Goal: Use online tool/utility: Use online tool/utility

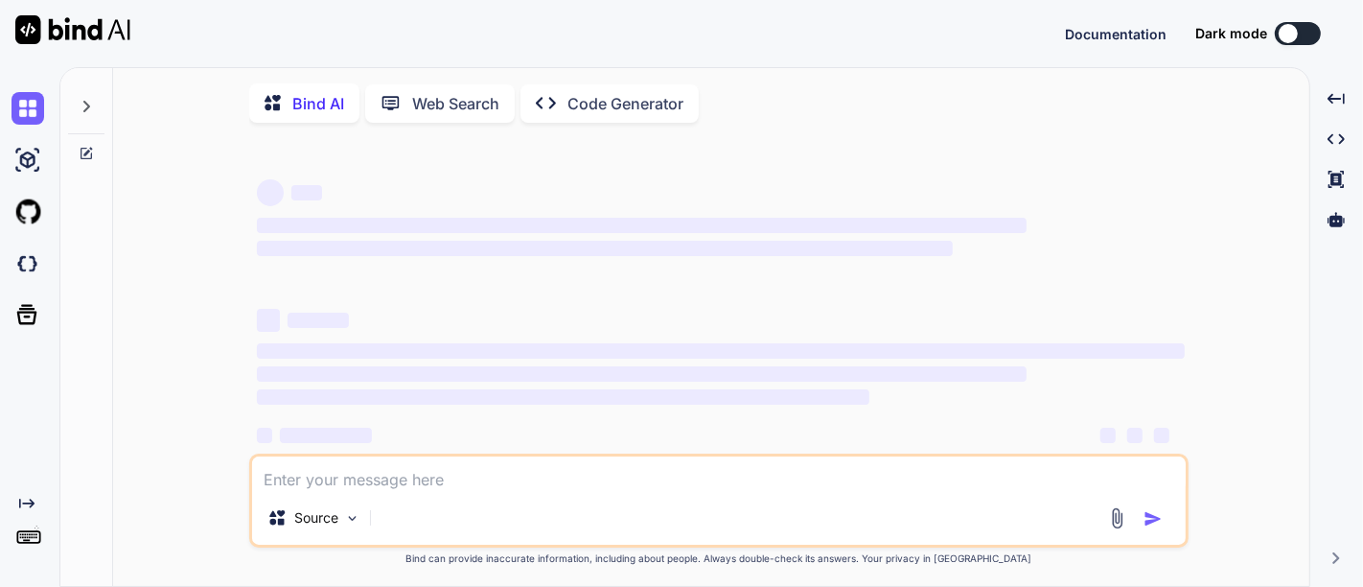
type textarea "No signature of method: groovy.json.JsonSlurper.parseText() is applicable for a…"
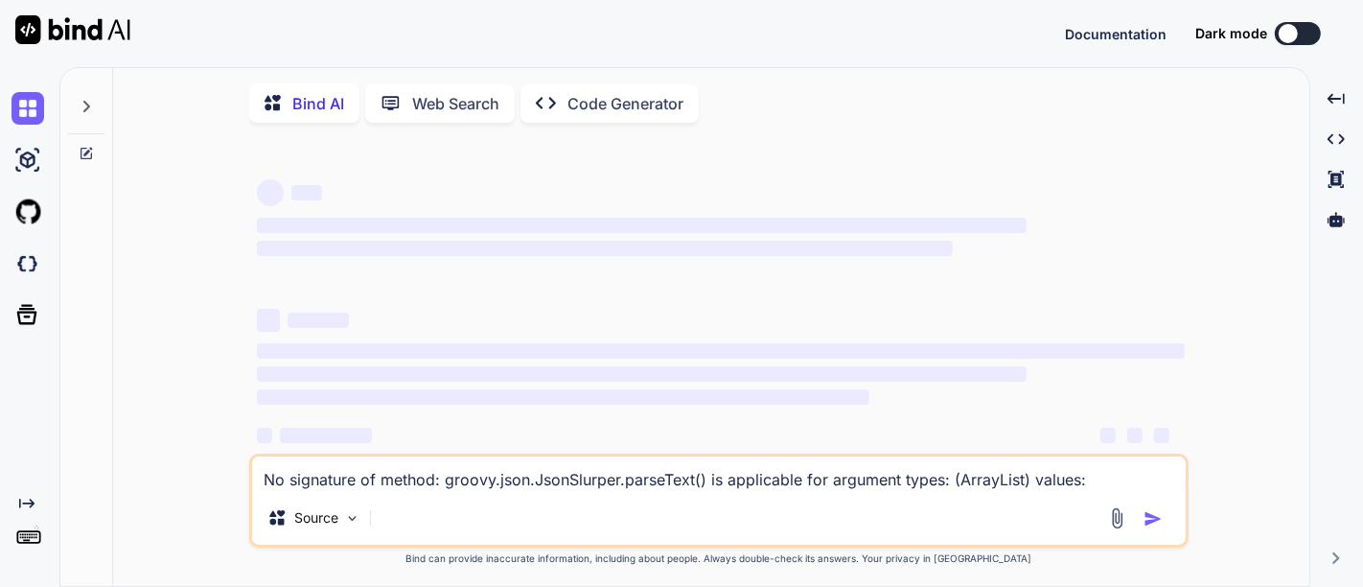
click at [388, 487] on textarea "No signature of method: groovy.json.JsonSlurper.parseText() is applicable for a…" at bounding box center [718, 473] width 933 height 35
type textarea "x"
click at [388, 487] on textarea "No signature of method: groovy.json.JsonSlurper.parseText() is applicable for a…" at bounding box center [718, 473] width 933 height 35
type textarea "No signature of ethod: groovy.json.JsonSlurper.parseText() is applicable for ar…"
type textarea "x"
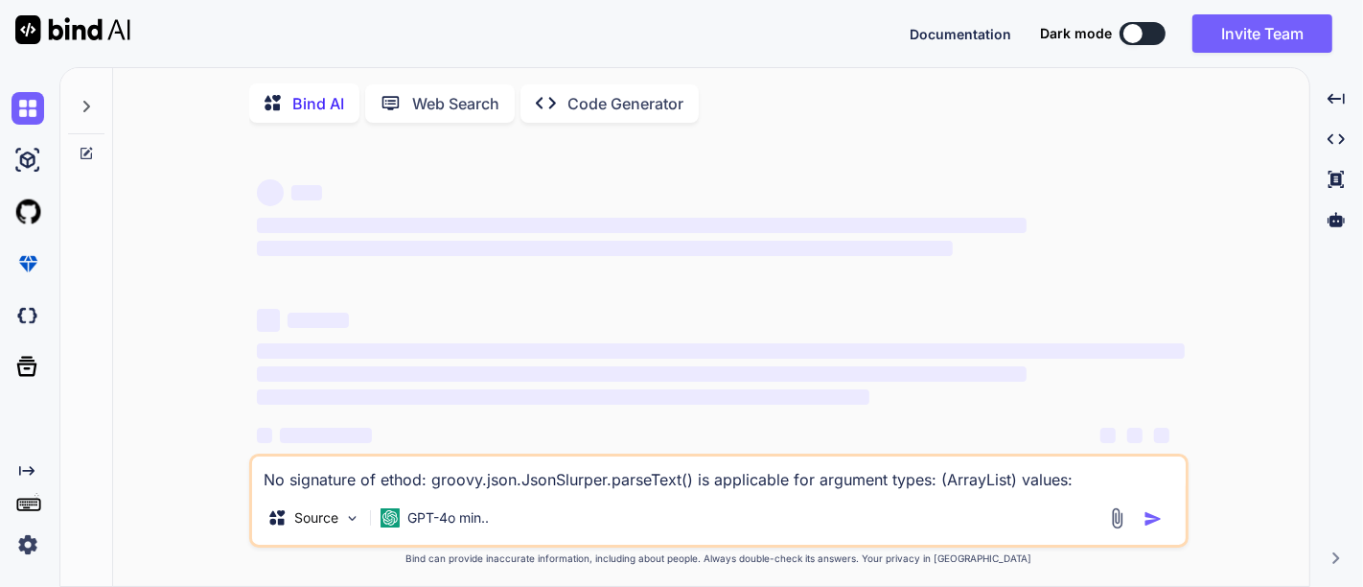
type textarea "No signature of method: groovy.json.JsonSlurper.parseText() is applicable for a…"
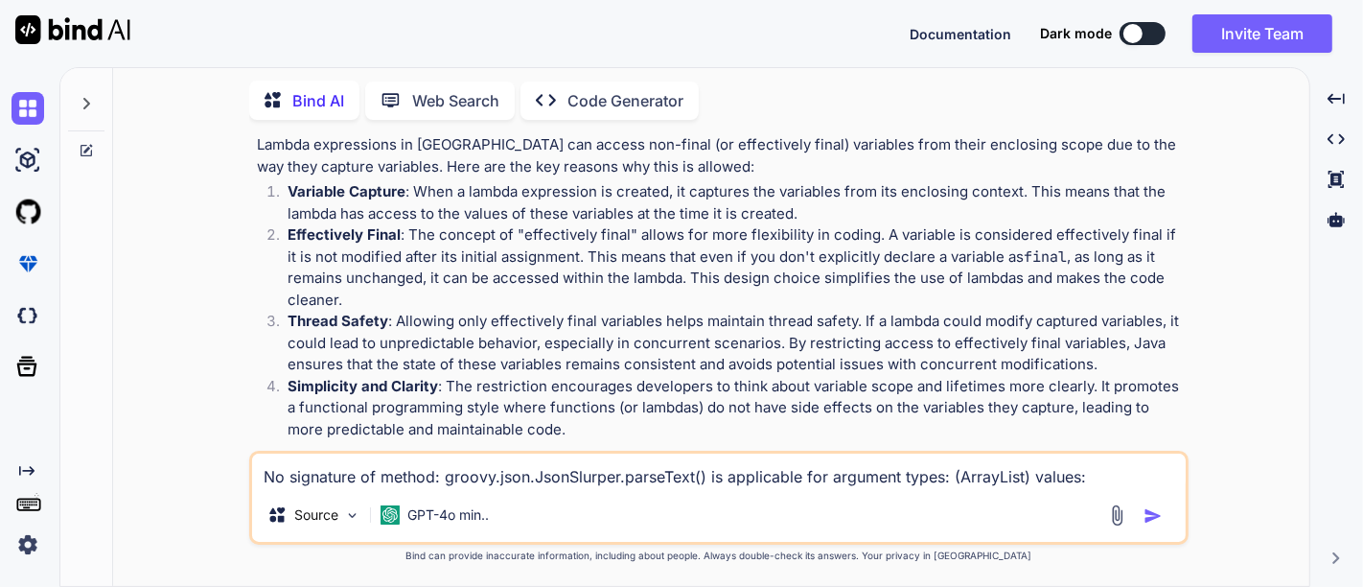
scroll to position [923, 0]
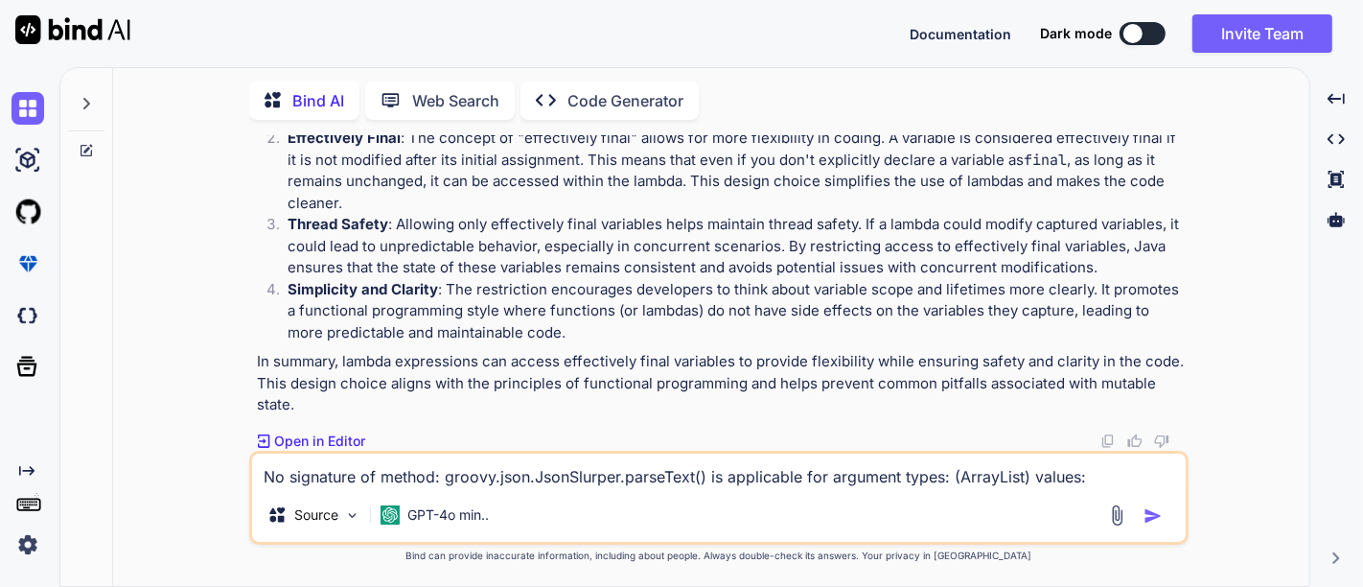
type textarea "x"
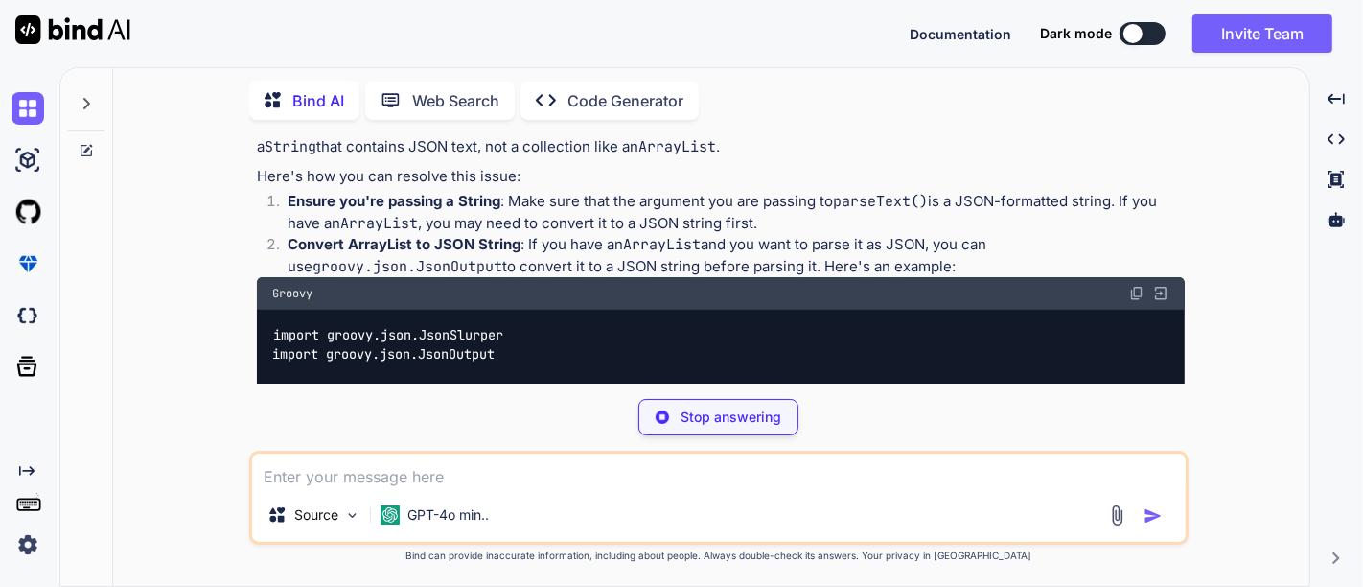
scroll to position [1295, 0]
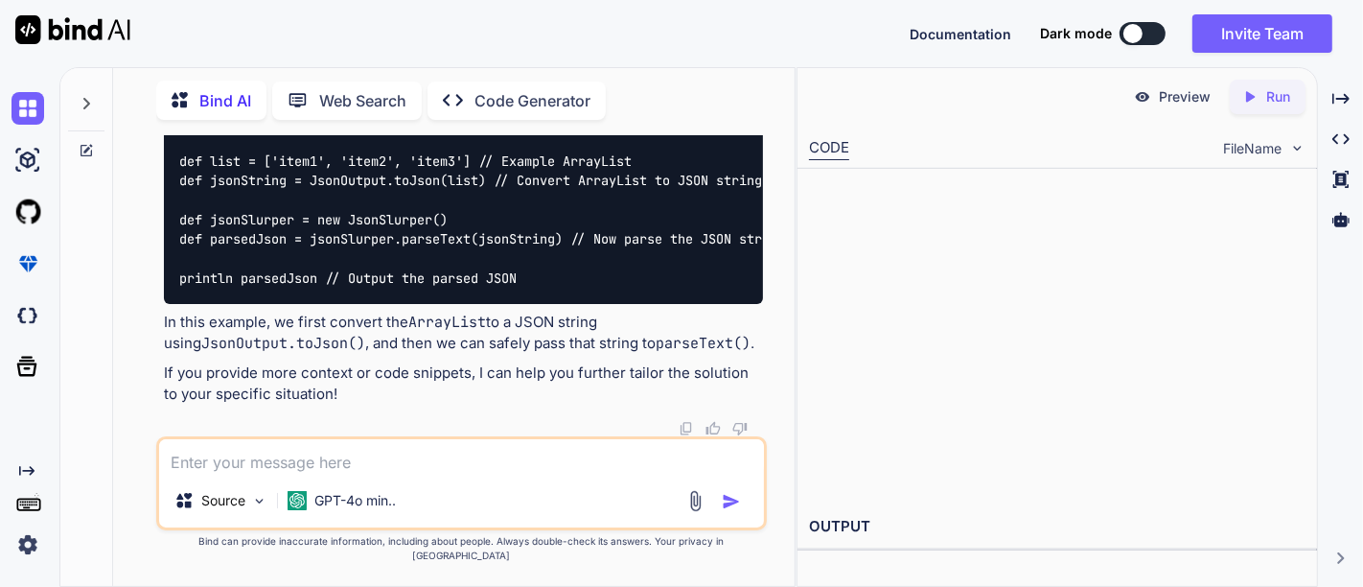
type textarea "x"
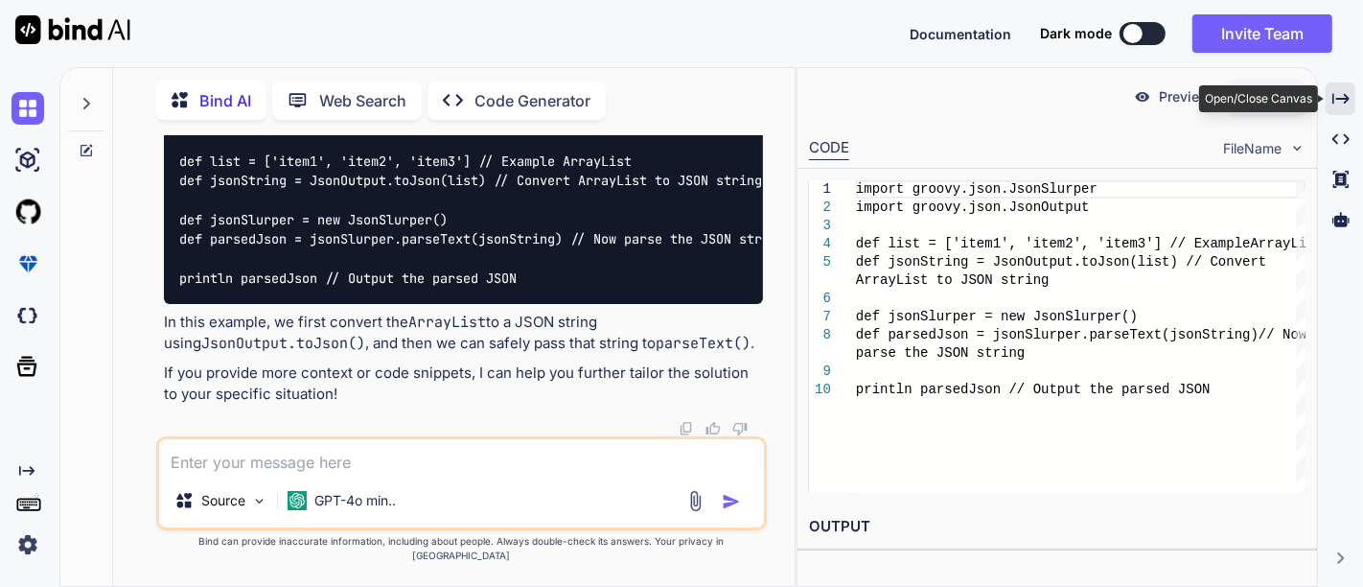
click at [1332, 94] on icon "Created with Pixso." at bounding box center [1340, 98] width 17 height 17
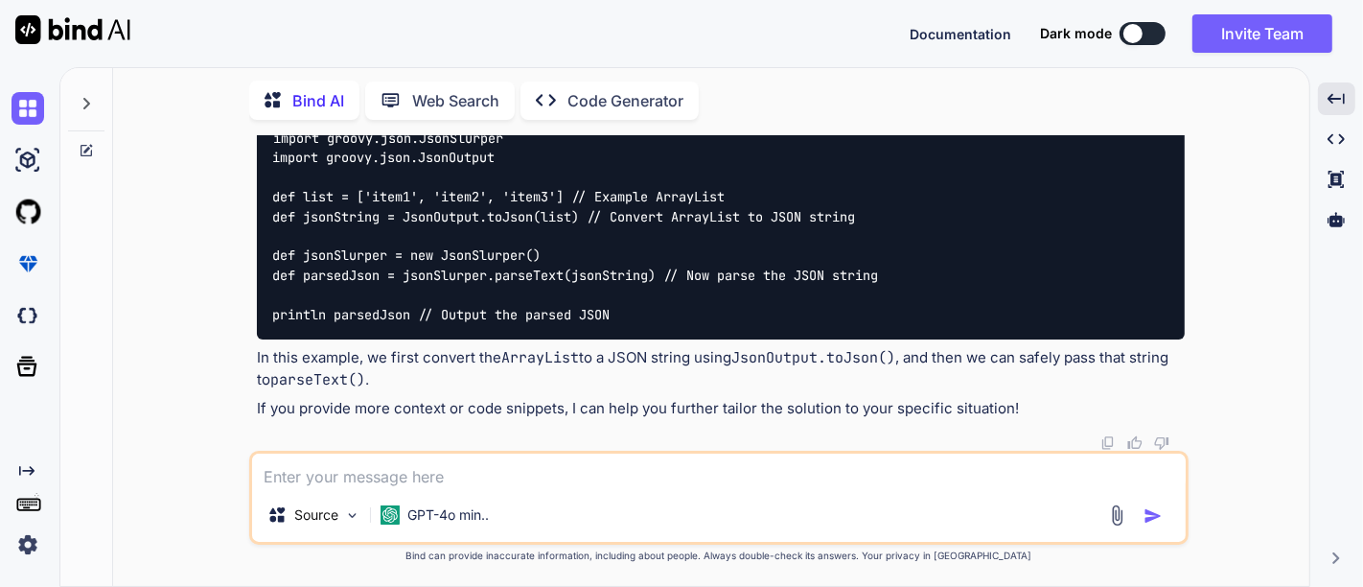
scroll to position [1506, 0]
click at [360, 308] on code "import groovy.json.JsonSlurper import groovy.json.JsonOutput def list = ['item1…" at bounding box center [575, 226] width 606 height 196
click at [288, 305] on code "import groovy.json.JsonSlurper import groovy.json.JsonOutput def list = ['item1…" at bounding box center [575, 226] width 606 height 196
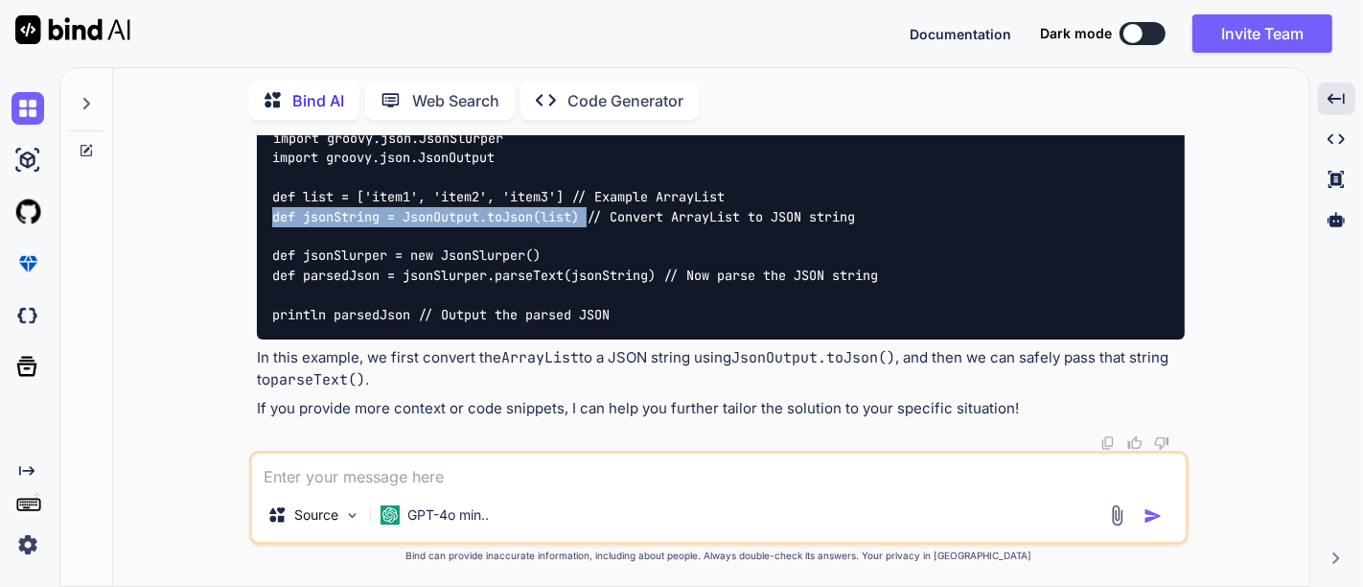
click at [587, 307] on code "import groovy.json.JsonSlurper import groovy.json.JsonOutput def list = ['item1…" at bounding box center [575, 226] width 606 height 196
copy code "def jsonString = JsonOutput.toJson(list)"
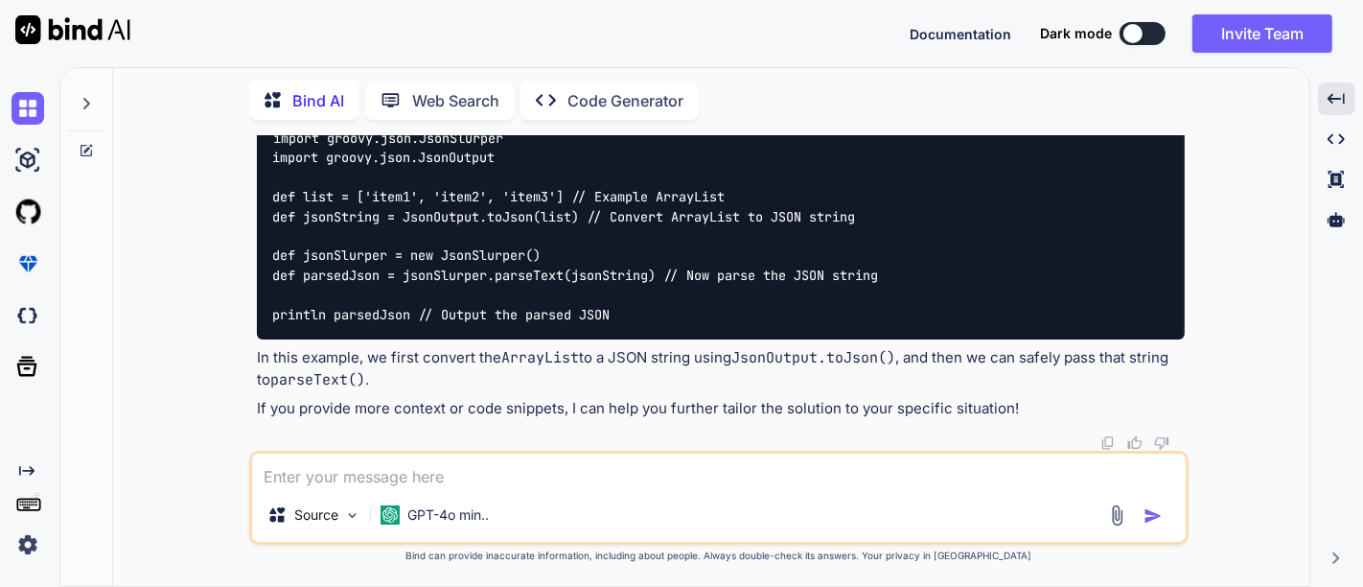
click at [446, 324] on code "import groovy.json.JsonSlurper import groovy.json.JsonOutput def list = ['item1…" at bounding box center [575, 226] width 606 height 196
drag, startPoint x: 446, startPoint y: 359, endPoint x: 562, endPoint y: 367, distance: 116.2
click at [562, 324] on code "import groovy.json.JsonSlurper import groovy.json.JsonOutput def list = ['item1…" at bounding box center [575, 226] width 606 height 196
copy code "jsonSlurper.parseText"
